Goal: Navigation & Orientation: Understand site structure

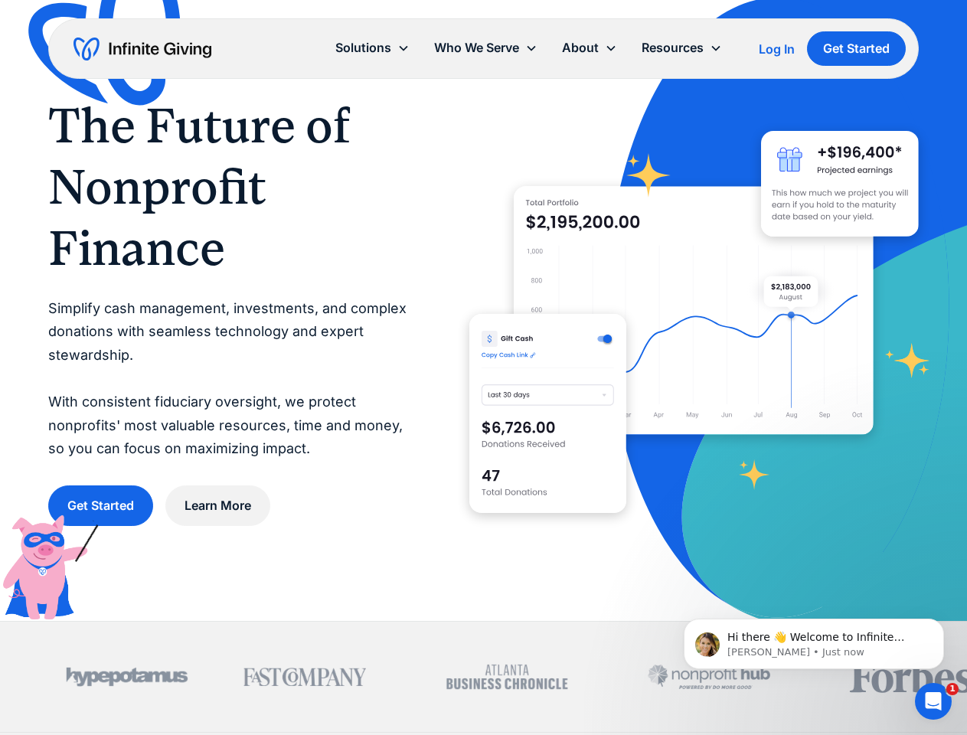
click at [614, 48] on icon at bounding box center [611, 48] width 12 height 12
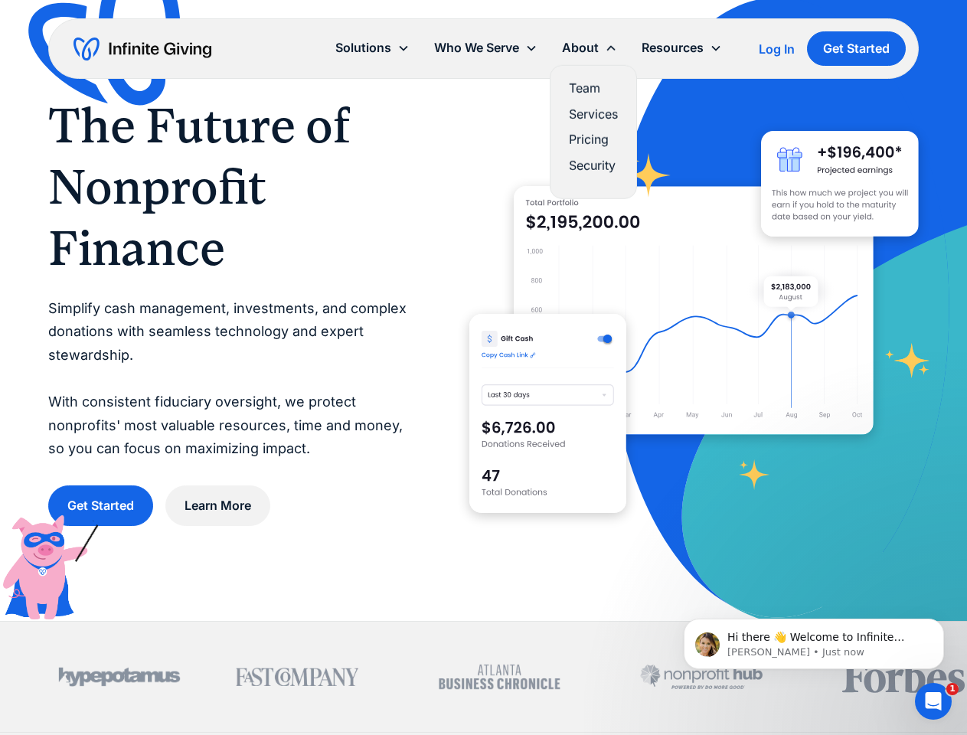
click at [372, 47] on div "Solutions" at bounding box center [363, 48] width 56 height 21
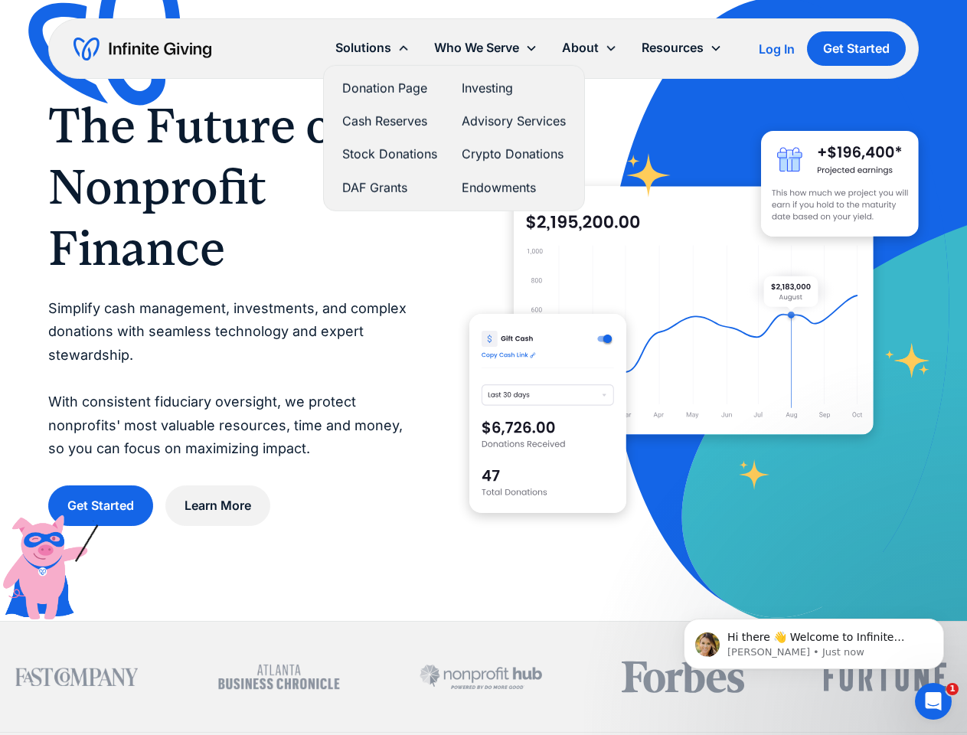
click at [485, 47] on div "Who We Serve" at bounding box center [476, 48] width 85 height 21
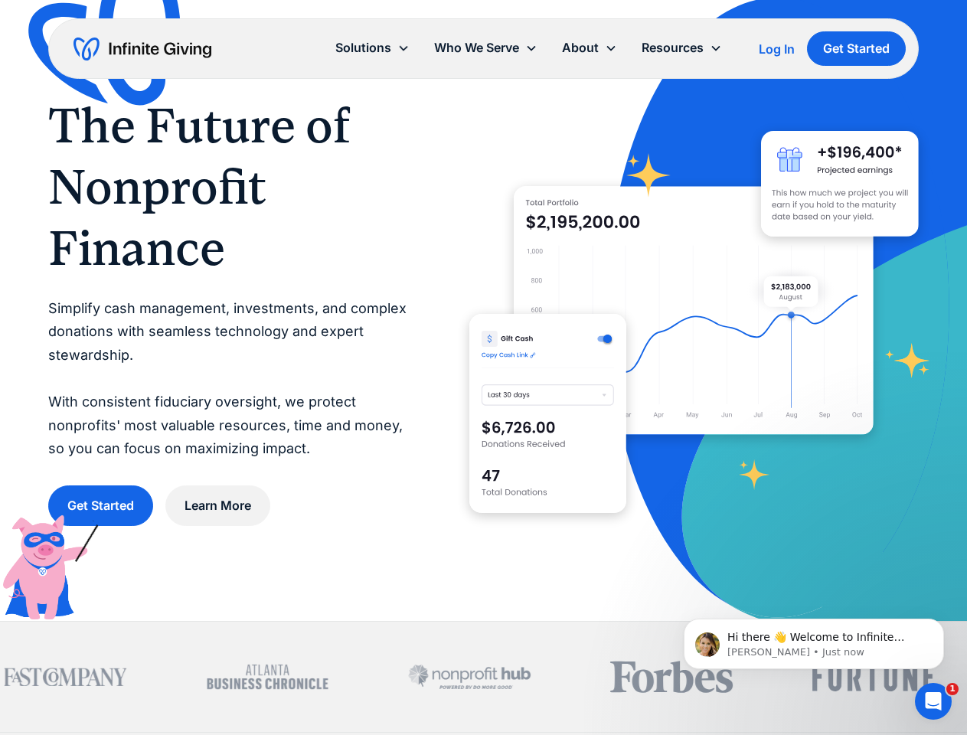
click at [589, 47] on div "About" at bounding box center [580, 48] width 37 height 21
click at [681, 47] on div "Resources" at bounding box center [672, 48] width 62 height 21
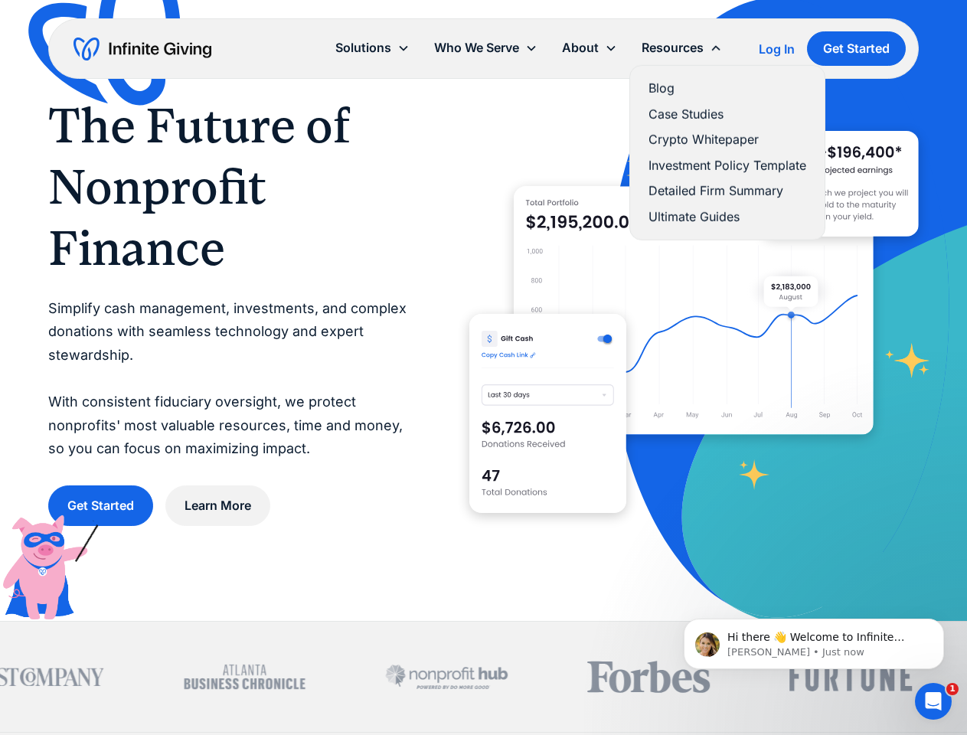
click at [814, 644] on p "Hi there 👋 Welcome to Infinite Giving. If you have any questions, just reply to…" at bounding box center [825, 637] width 197 height 15
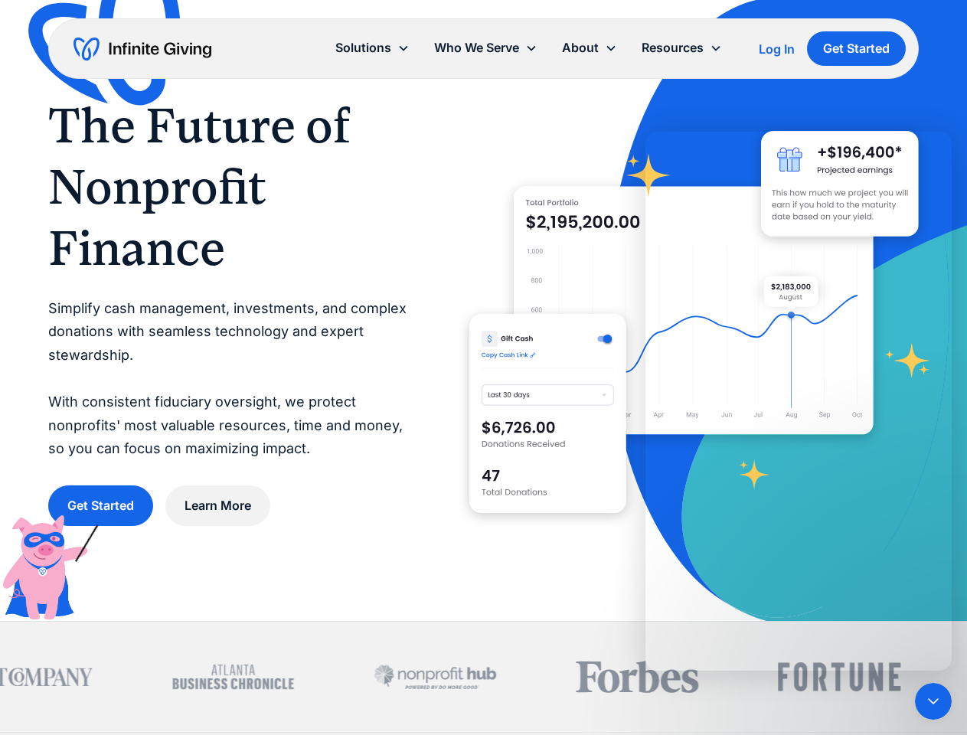
click at [947, 623] on div at bounding box center [483, 676] width 967 height 110
click at [933, 701] on icon "Close Intercom Messenger" at bounding box center [933, 701] width 18 height 18
